Goal: Information Seeking & Learning: Learn about a topic

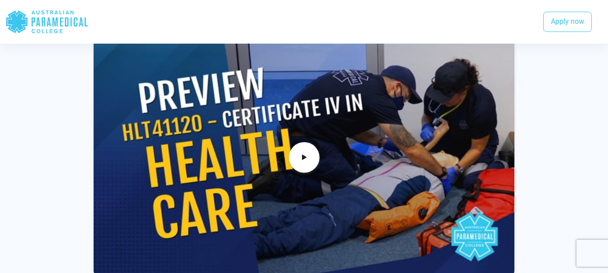
scroll to position [342, 0]
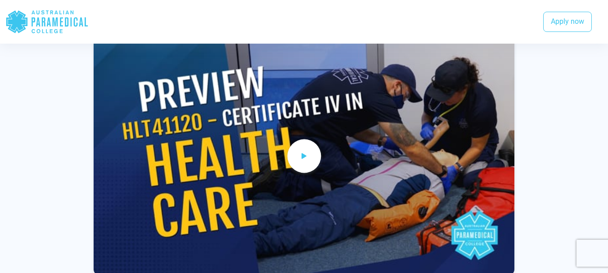
click at [303, 156] on icon at bounding box center [304, 156] width 10 height 15
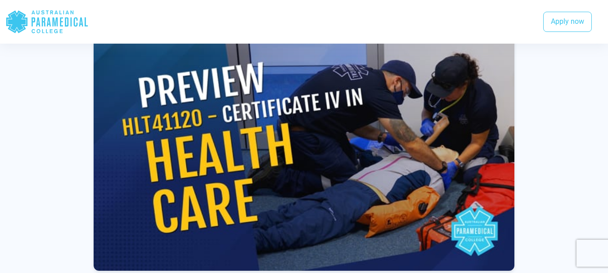
scroll to position [346, 0]
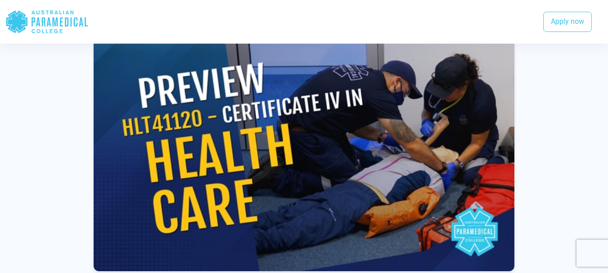
click at [76, 140] on div at bounding box center [304, 170] width 518 height 272
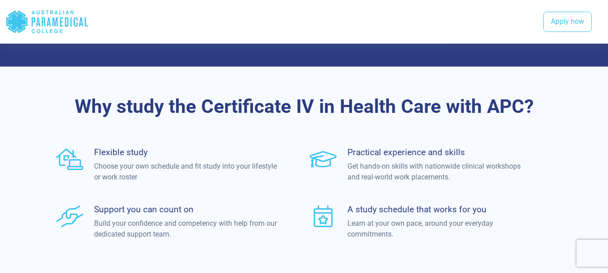
scroll to position [1378, 0]
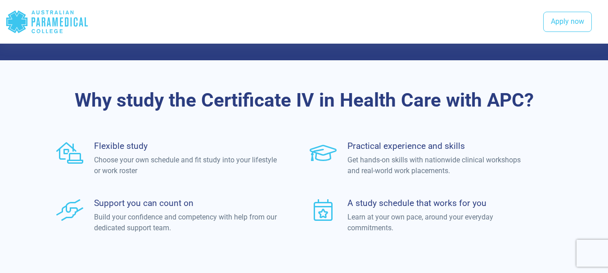
click at [49, 14] on icon ".logo-horizontal-c1{fill:#3CC5EE;} .logo-horizontal-c3{fill:#3CC5EE;} .logo-hor…" at bounding box center [46, 21] width 83 height 29
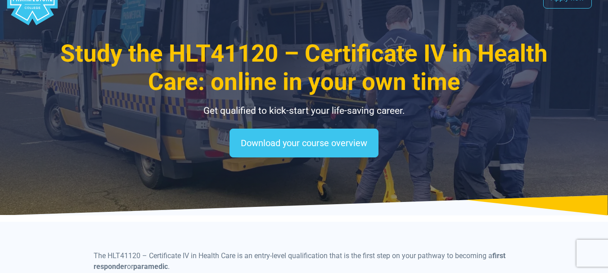
scroll to position [0, 0]
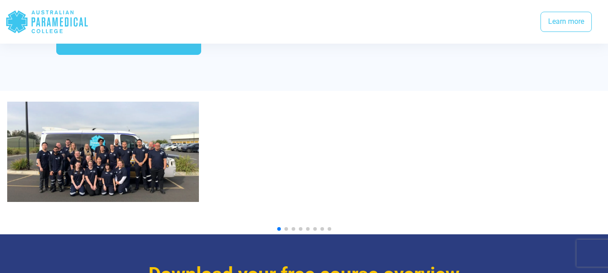
scroll to position [958, 0]
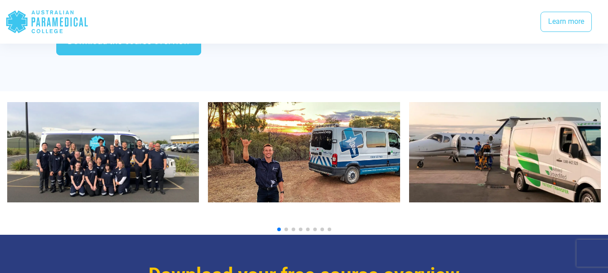
click at [287, 228] on span "Go to slide 2" at bounding box center [286, 230] width 4 height 4
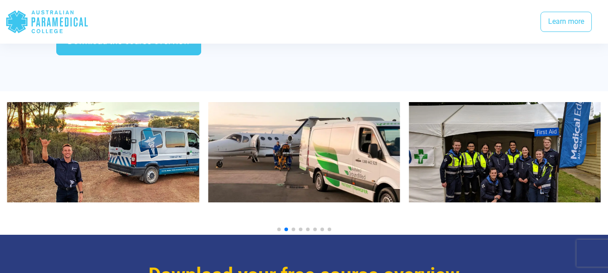
click at [293, 228] on span "Go to slide 3" at bounding box center [294, 230] width 4 height 4
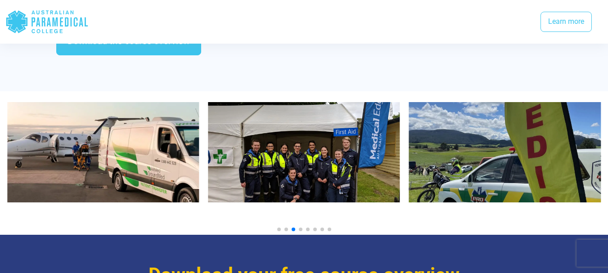
click at [301, 228] on span "Go to slide 4" at bounding box center [301, 230] width 4 height 4
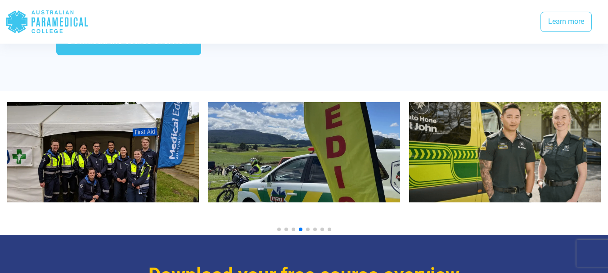
click at [307, 228] on span "Go to slide 5" at bounding box center [308, 230] width 4 height 4
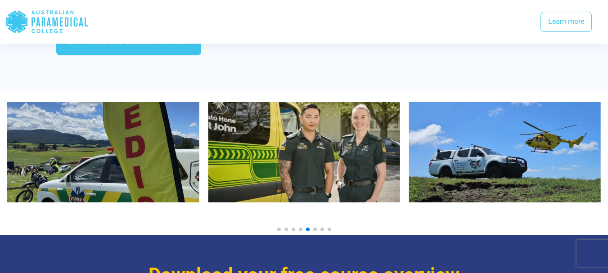
click at [315, 228] on span "Go to slide 6" at bounding box center [315, 230] width 4 height 4
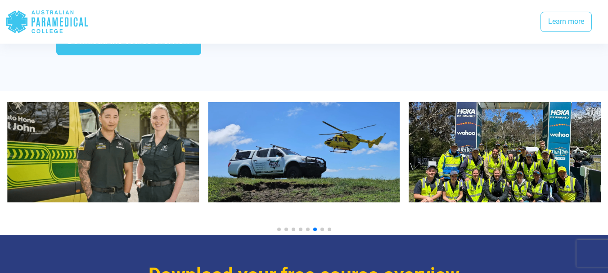
click at [321, 228] on span "Go to slide 7" at bounding box center [322, 230] width 4 height 4
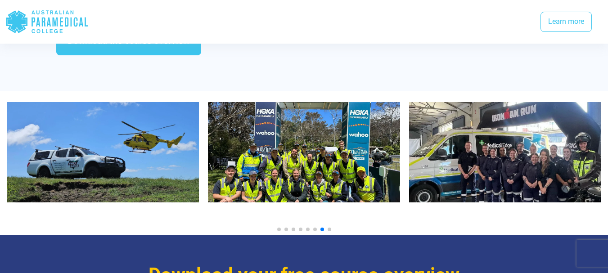
click at [330, 228] on span "Go to slide 8" at bounding box center [330, 230] width 4 height 4
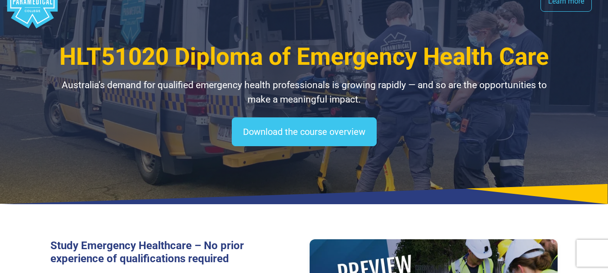
scroll to position [0, 0]
